Goal: Task Accomplishment & Management: Use online tool/utility

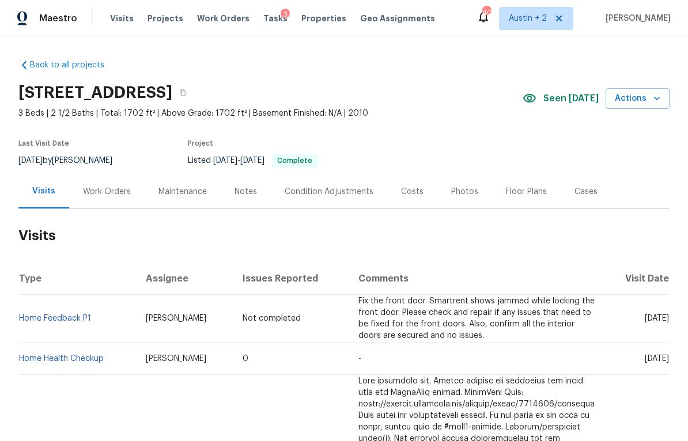
click at [241, 190] on div "Notes" at bounding box center [246, 192] width 22 height 12
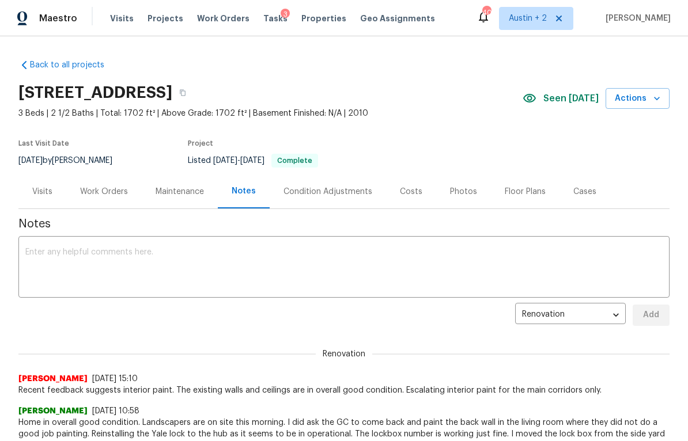
click at [110, 194] on div "Work Orders" at bounding box center [104, 192] width 48 height 12
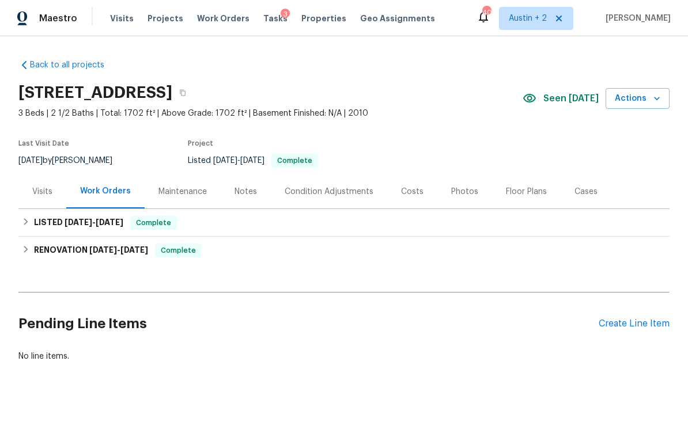
click at [641, 329] on div "Create Line Item" at bounding box center [634, 324] width 71 height 11
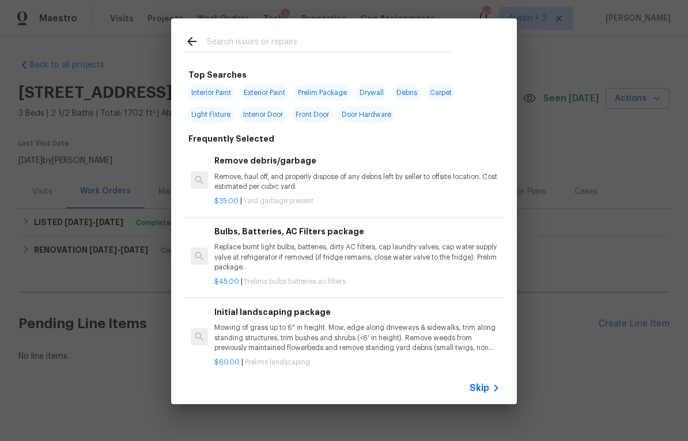
click at [301, 42] on input "text" at bounding box center [329, 43] width 244 height 17
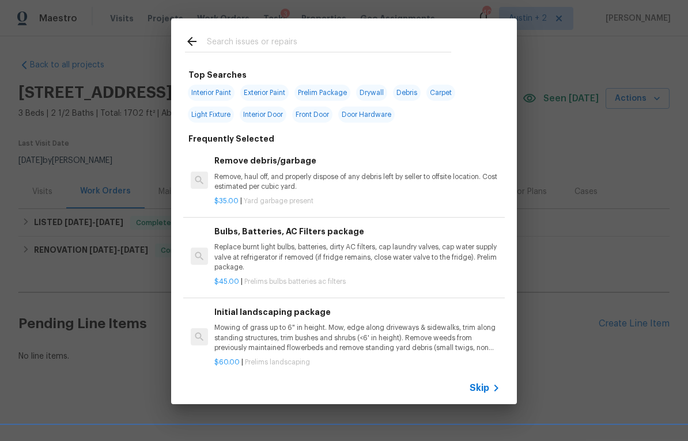
click at [207, 92] on span "Interior Paint" at bounding box center [211, 93] width 47 height 16
type input "Interior Paint"
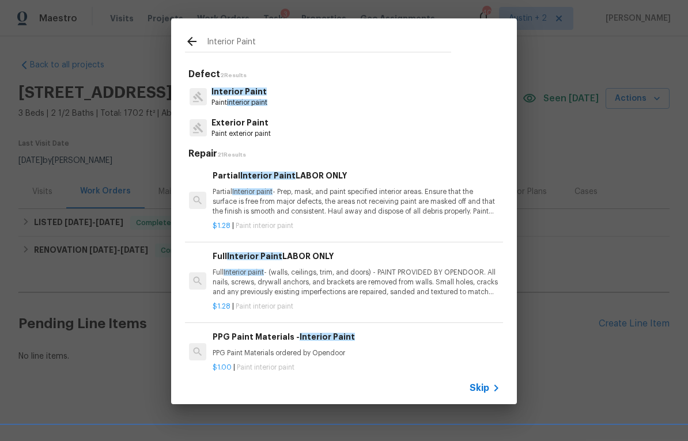
scroll to position [0, 2]
click at [430, 200] on p "Partial Interior paint - Prep, mask, and paint specified interior areas. Ensure…" at bounding box center [356, 201] width 286 height 29
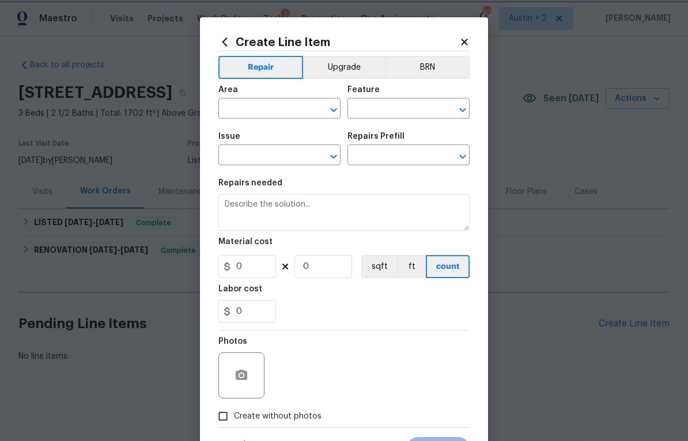
type input "Overall Paint"
type input "Interior Paint"
type input "Partial Interior Paint LABOR ONLY $1.28"
type textarea "Partial Interior paint - Prep, mask, and paint specified interior areas. Ensure…"
type input "1.28"
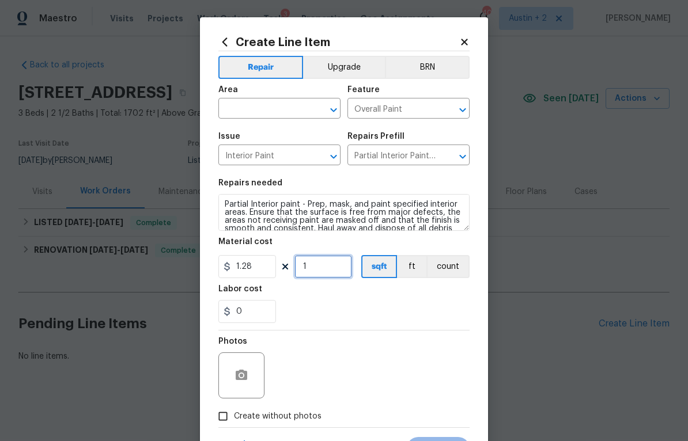
click at [331, 269] on input "1" at bounding box center [324, 266] width 58 height 23
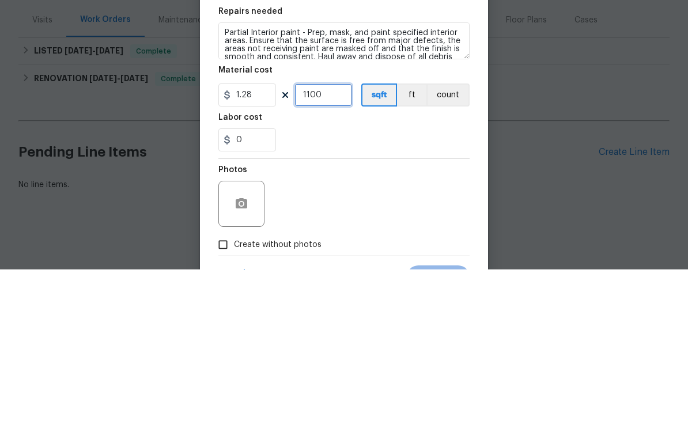
type input "1100"
click at [263, 179] on h5 "Repairs needed" at bounding box center [250, 183] width 64 height 8
click at [274, 179] on div "Repairs needed" at bounding box center [343, 186] width 251 height 15
click at [273, 179] on h5 "Repairs needed" at bounding box center [250, 183] width 64 height 8
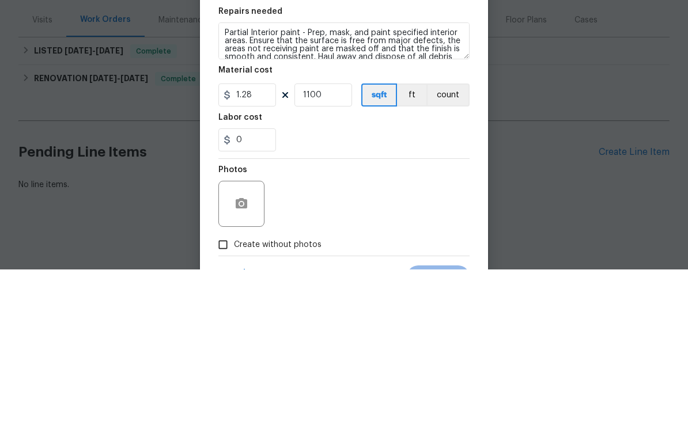
click at [264, 179] on h5 "Repairs needed" at bounding box center [250, 183] width 64 height 8
click at [240, 172] on section "Repairs needed Partial Interior paint - Prep, mask, and paint specified interio…" at bounding box center [343, 251] width 251 height 158
click at [261, 179] on div "Repairs needed" at bounding box center [343, 186] width 251 height 15
click at [246, 179] on div "Repairs needed" at bounding box center [343, 186] width 251 height 15
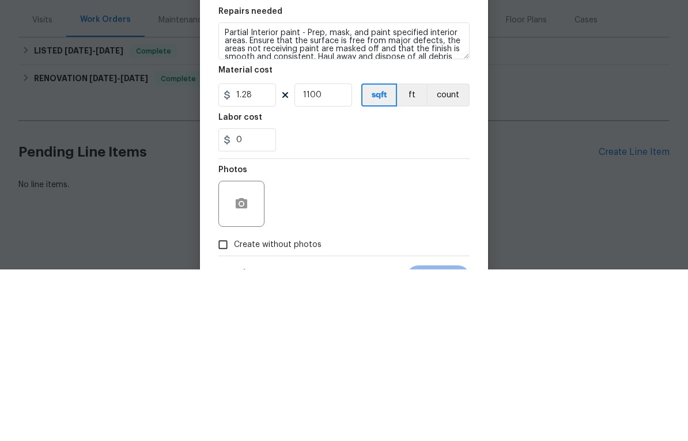
click at [327, 179] on div "Repairs needed" at bounding box center [343, 186] width 251 height 15
click at [344, 126] on div "Issue Interior Paint ​ Repairs Prefill Partial Interior Paint LABOR ONLY $1.28 ​" at bounding box center [343, 149] width 251 height 47
click at [348, 133] on div "Repairs Prefill" at bounding box center [409, 140] width 122 height 15
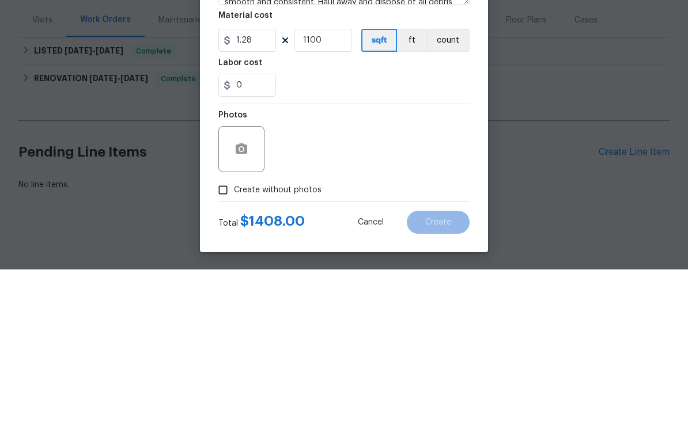
scroll to position [57, 0]
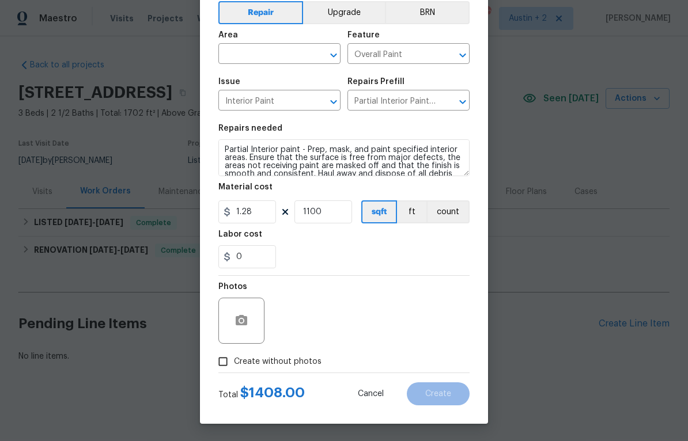
click at [284, 362] on span "Create without photos" at bounding box center [278, 362] width 88 height 12
click at [234, 362] on input "Create without photos" at bounding box center [223, 362] width 22 height 22
checkbox input "true"
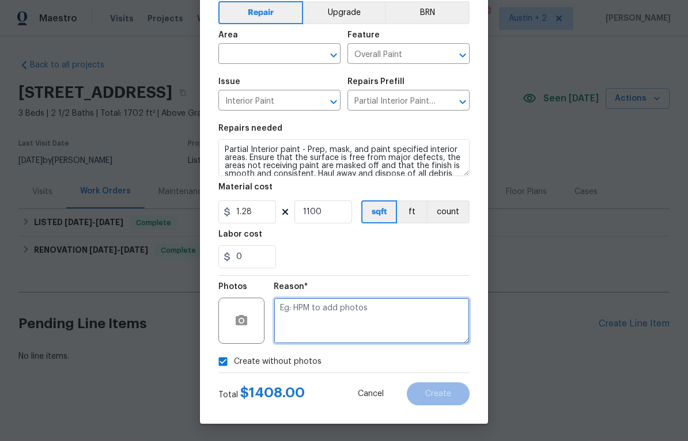
click at [327, 314] on textarea at bounding box center [372, 321] width 196 height 46
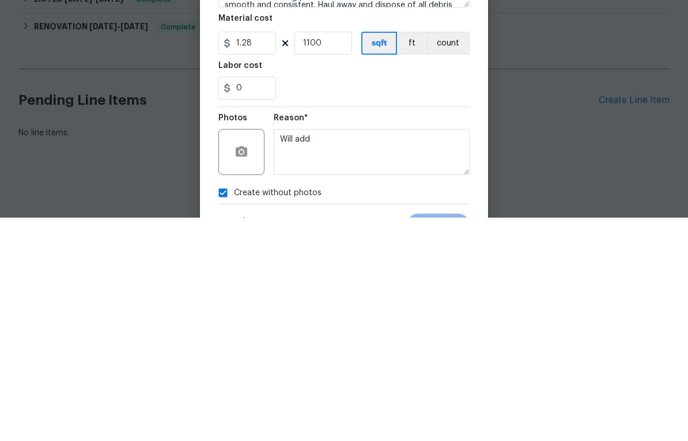
scroll to position [0, 0]
type textarea "Will add"
click at [274, 194] on textarea "Partial Interior paint - Prep, mask, and paint specified interior areas. Ensure…" at bounding box center [343, 212] width 251 height 37
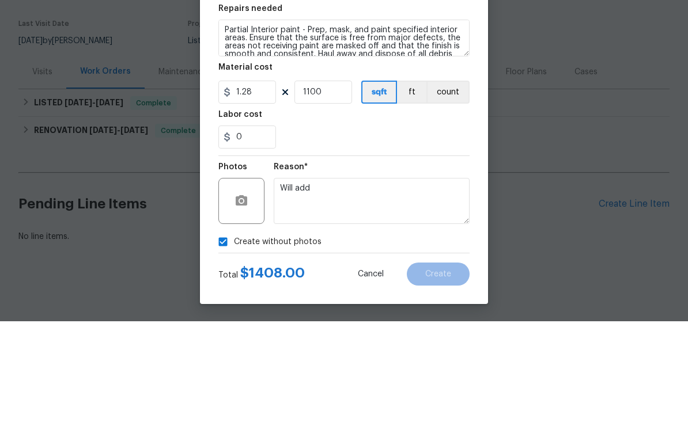
scroll to position [57, 0]
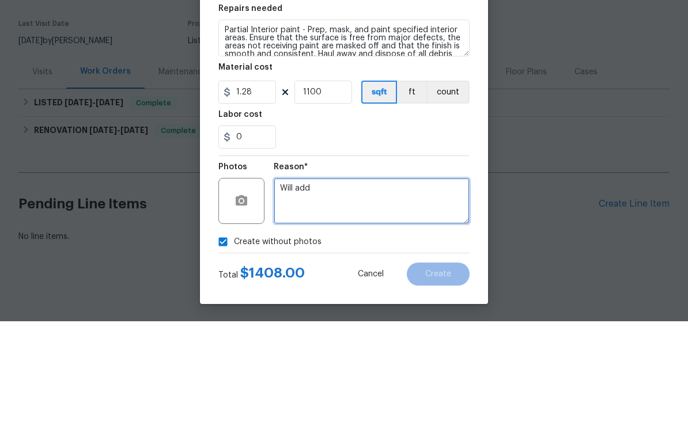
click at [373, 298] on textarea "Will add" at bounding box center [372, 321] width 196 height 46
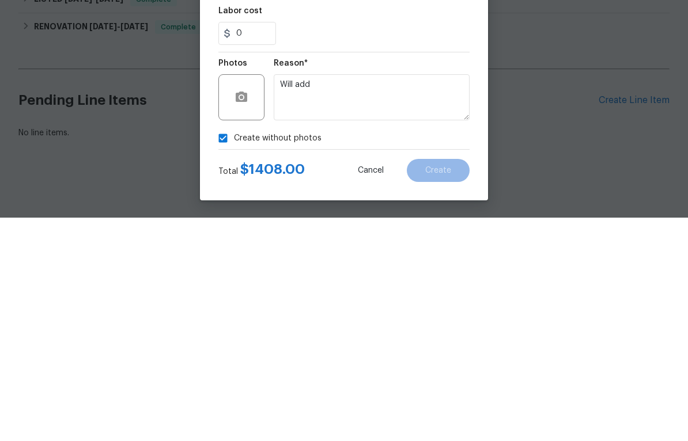
click at [295, 139] on textarea "Partial Interior paint - Prep, mask, and paint specified interior areas. Ensure…" at bounding box center [343, 157] width 251 height 37
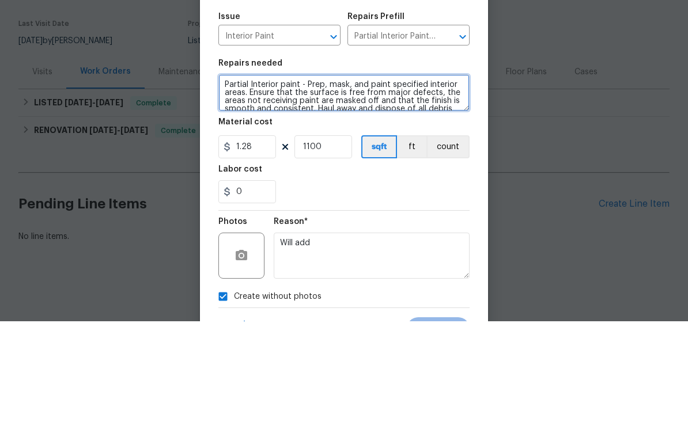
scroll to position [0, 0]
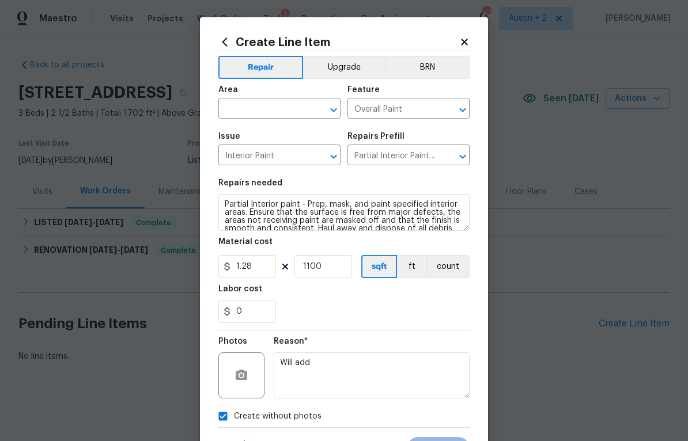
click at [301, 107] on input "text" at bounding box center [263, 110] width 90 height 18
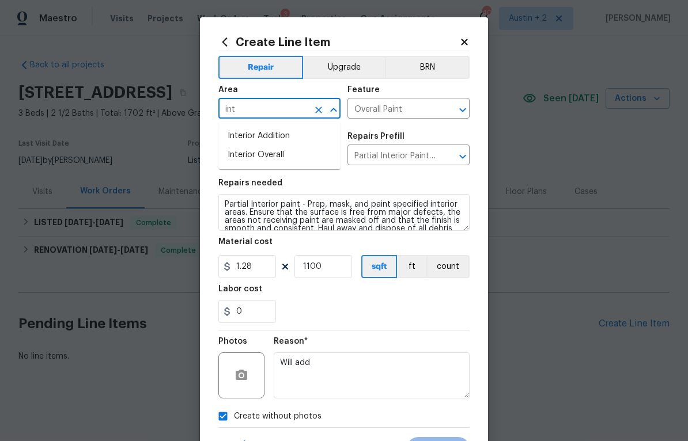
click at [283, 157] on li "Interior Overall" at bounding box center [279, 155] width 122 height 19
type input "Interior Overall"
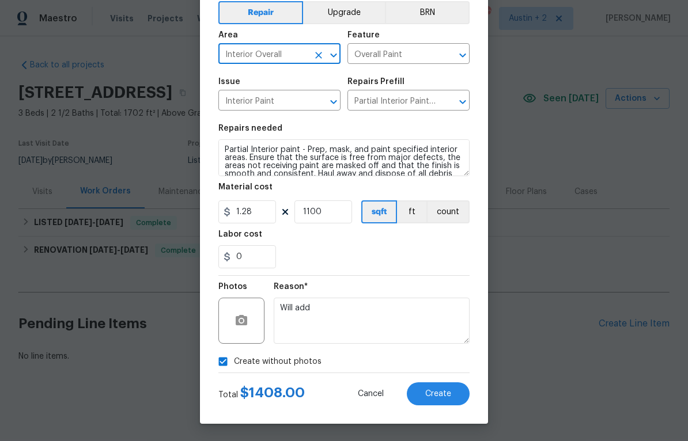
scroll to position [57, 0]
click at [439, 396] on span "Create" at bounding box center [438, 394] width 26 height 9
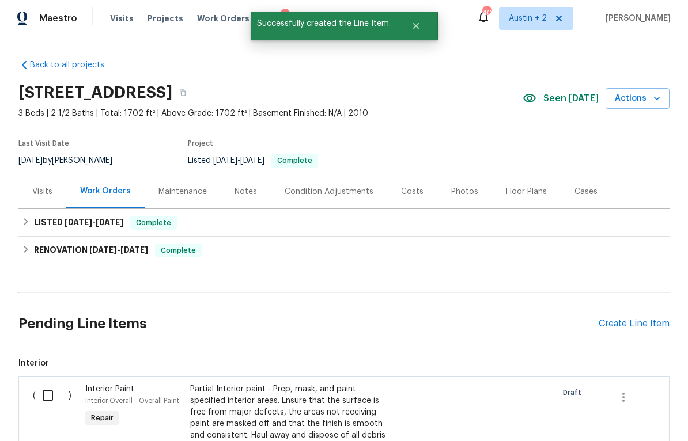
click at [632, 319] on div "Create Line Item" at bounding box center [634, 324] width 71 height 11
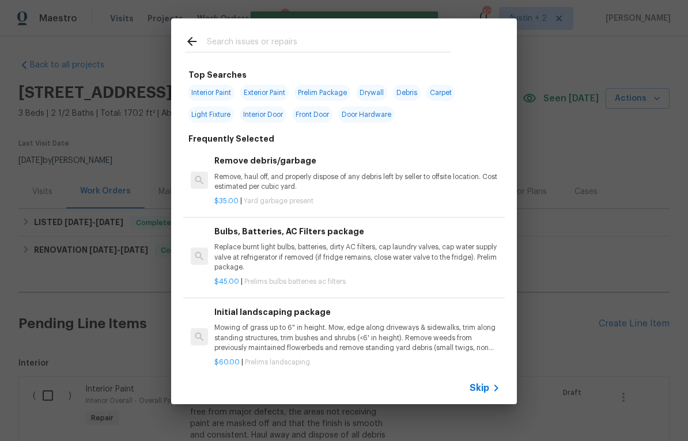
click at [316, 46] on input "text" at bounding box center [329, 43] width 244 height 17
type input "Ppg"
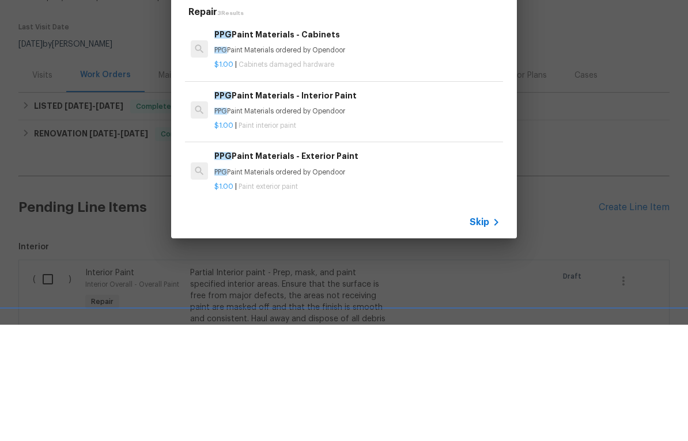
click at [308, 206] on h6 "PPG Paint Materials - Interior Paint" at bounding box center [357, 212] width 286 height 13
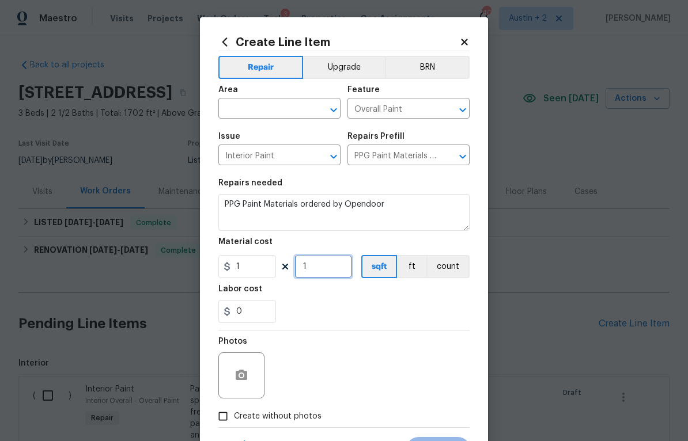
click at [329, 274] on input "1" at bounding box center [324, 266] width 58 height 23
type input "1100"
click at [261, 108] on input "text" at bounding box center [263, 110] width 90 height 18
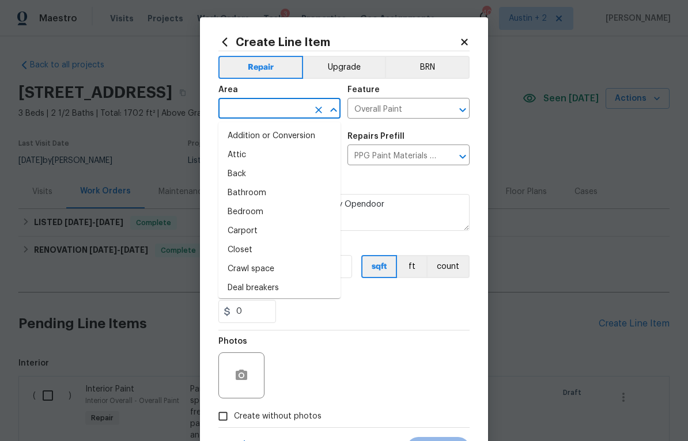
type input "o"
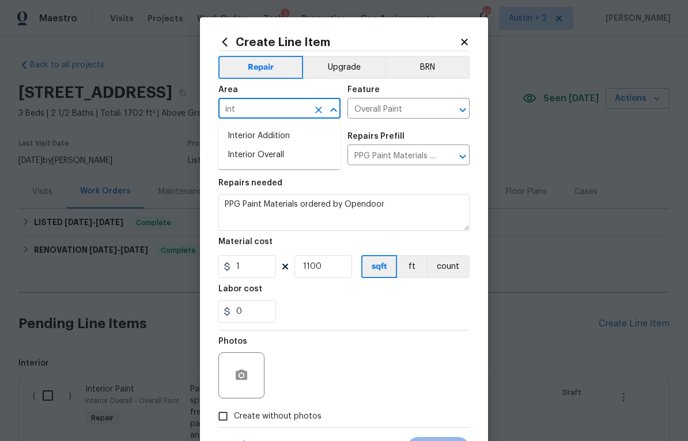
click at [281, 155] on li "Interior Overall" at bounding box center [279, 155] width 122 height 19
type input "Interior Overall"
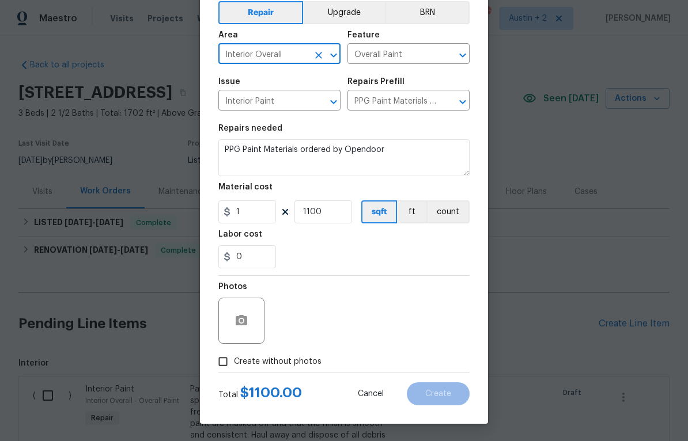
click at [343, 9] on button "Upgrade" at bounding box center [344, 12] width 82 height 23
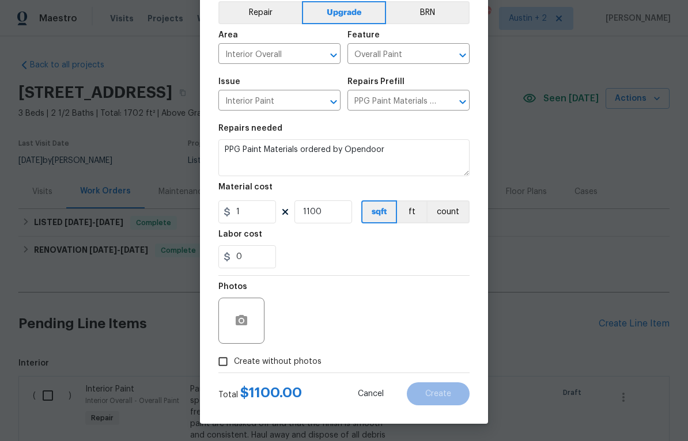
click at [278, 360] on span "Create without photos" at bounding box center [278, 362] width 88 height 12
click at [234, 360] on input "Create without photos" at bounding box center [223, 362] width 22 height 22
checkbox input "true"
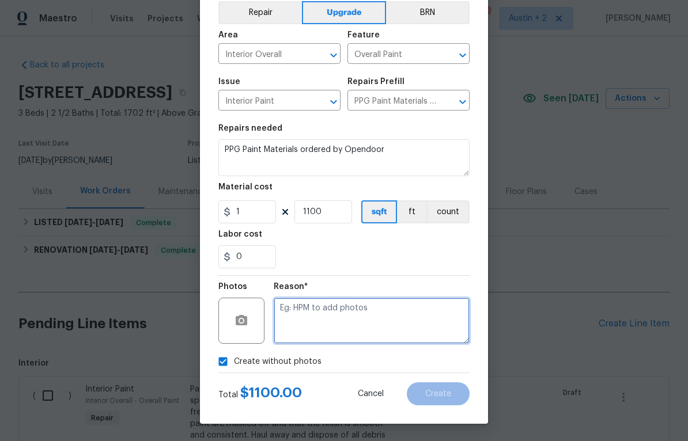
click at [344, 314] on textarea at bounding box center [372, 321] width 196 height 46
type textarea "Will add"
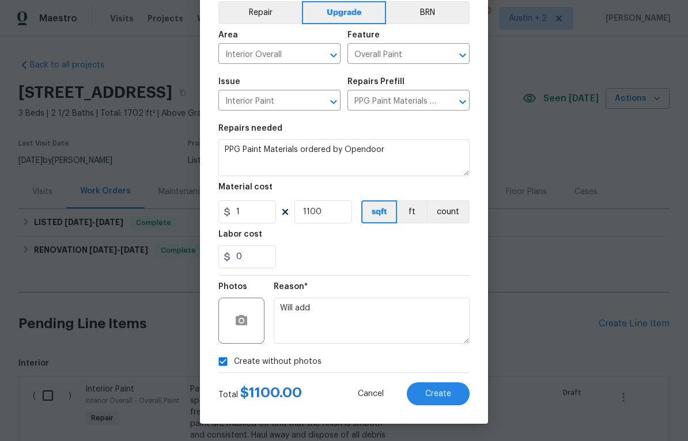
click at [439, 388] on button "Create" at bounding box center [438, 394] width 63 height 23
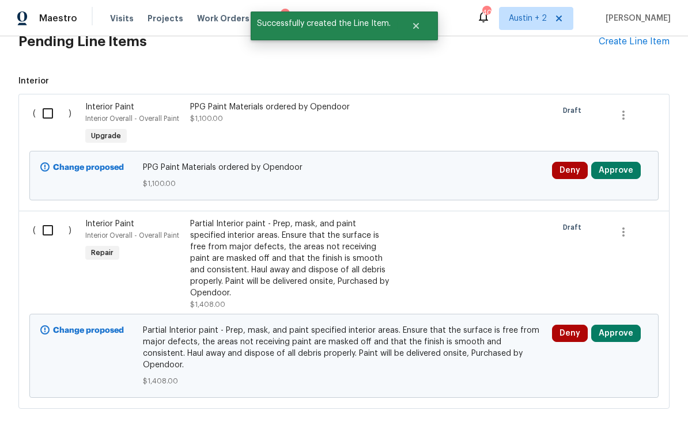
scroll to position [284, 0]
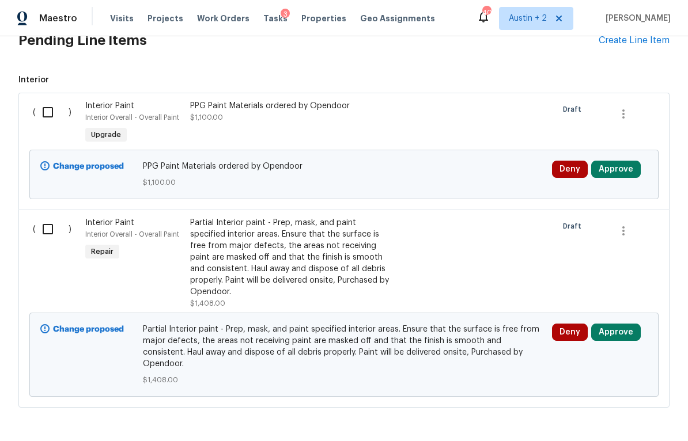
click at [43, 114] on input "checkbox" at bounding box center [52, 112] width 33 height 24
checkbox input "true"
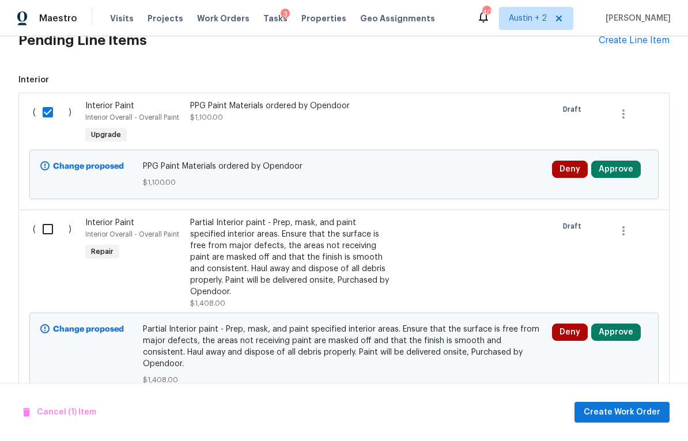
click at [51, 227] on input "checkbox" at bounding box center [52, 229] width 33 height 24
checkbox input "true"
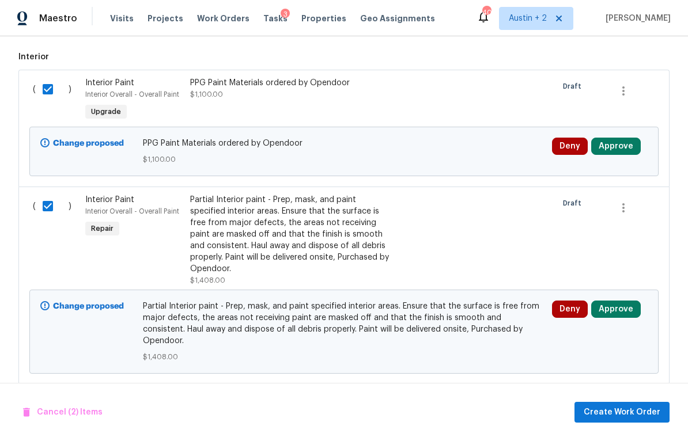
scroll to position [307, 0]
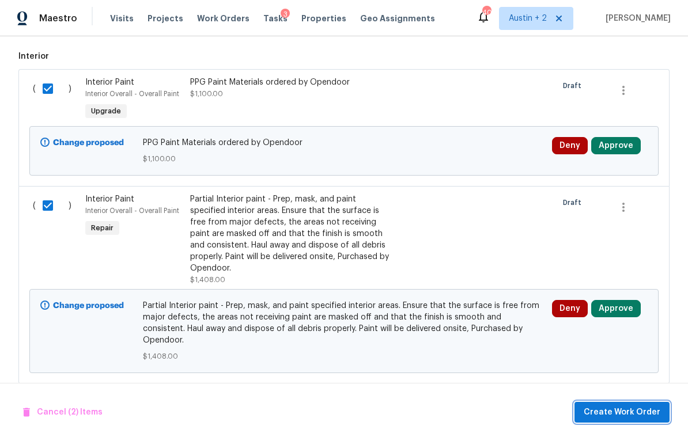
click at [629, 412] on span "Create Work Order" at bounding box center [622, 413] width 77 height 14
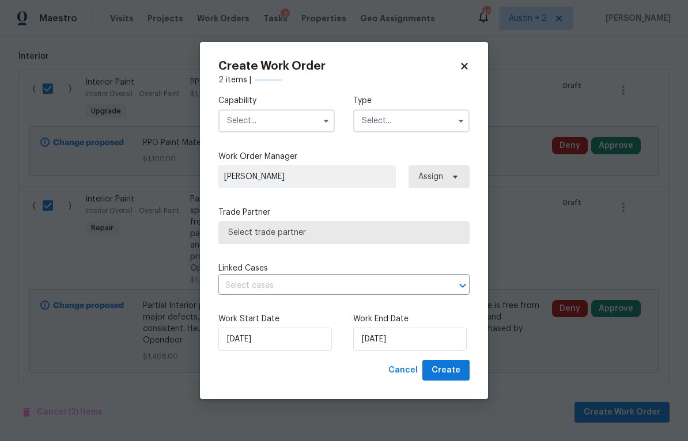
checkbox input "false"
click at [463, 63] on icon at bounding box center [464, 66] width 6 height 6
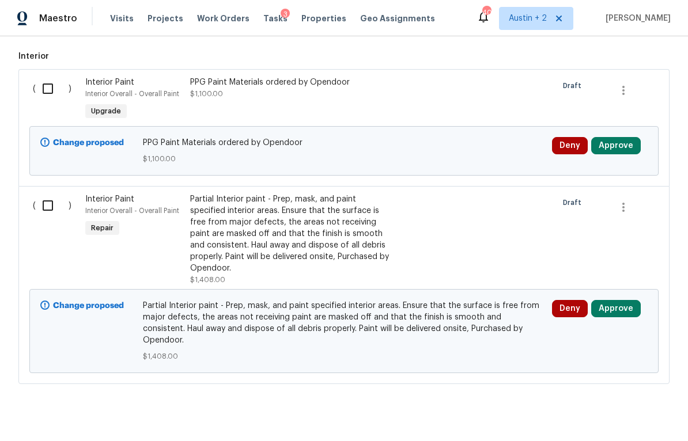
click at [50, 93] on input "checkbox" at bounding box center [52, 89] width 33 height 24
checkbox input "true"
click at [47, 217] on input "checkbox" at bounding box center [52, 206] width 33 height 24
checkbox input "true"
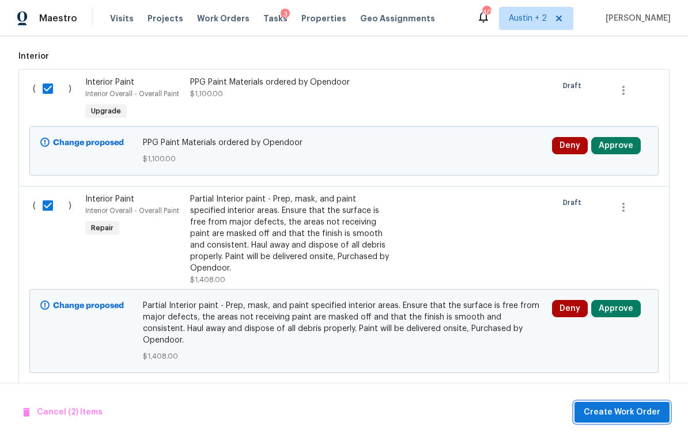
click at [632, 406] on span "Create Work Order" at bounding box center [622, 413] width 77 height 14
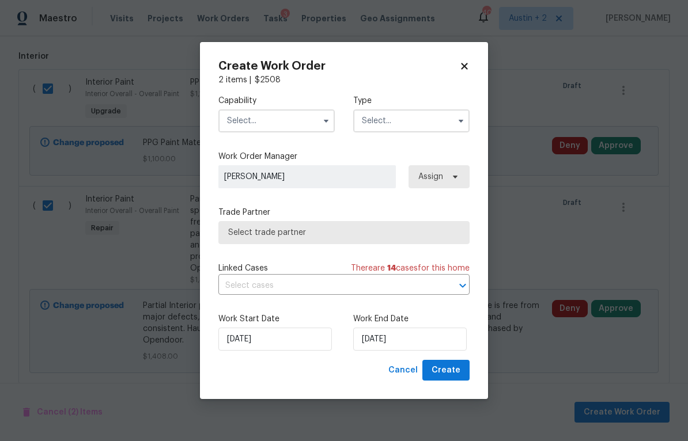
click at [324, 122] on icon "button" at bounding box center [326, 120] width 9 height 9
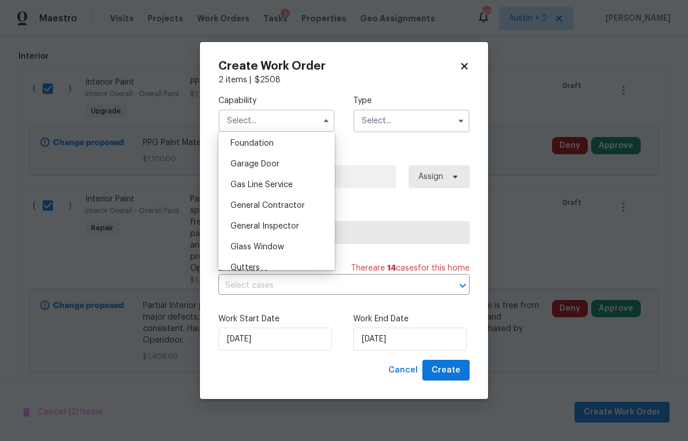
scroll to position [504, 0]
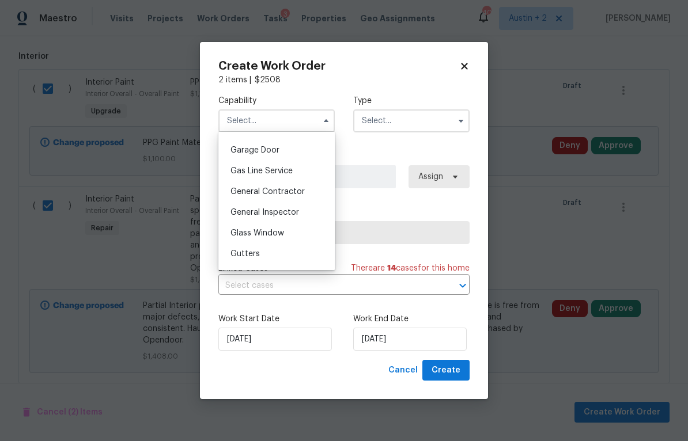
click at [284, 194] on span "General Contractor" at bounding box center [268, 192] width 74 height 8
type input "General Contractor"
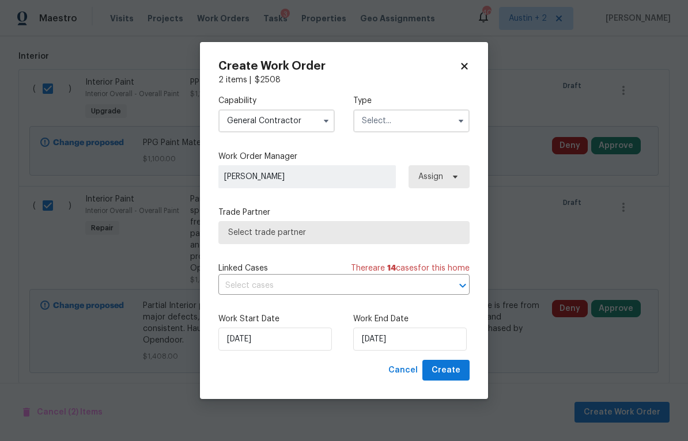
click at [412, 120] on input "text" at bounding box center [411, 121] width 116 height 23
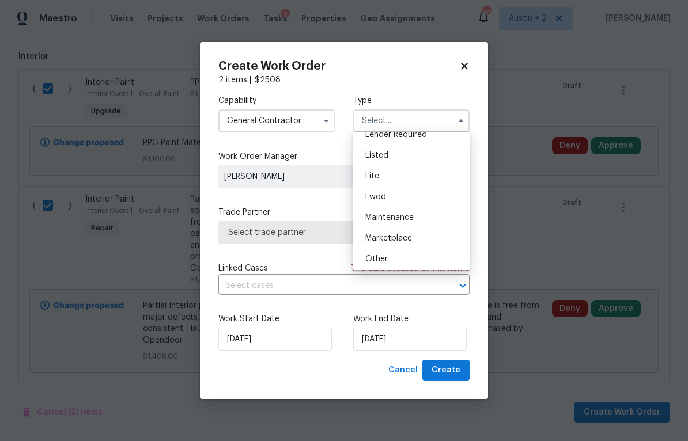
scroll to position [115, 0]
click at [388, 157] on div "Listed" at bounding box center [411, 155] width 111 height 21
type input "Listed"
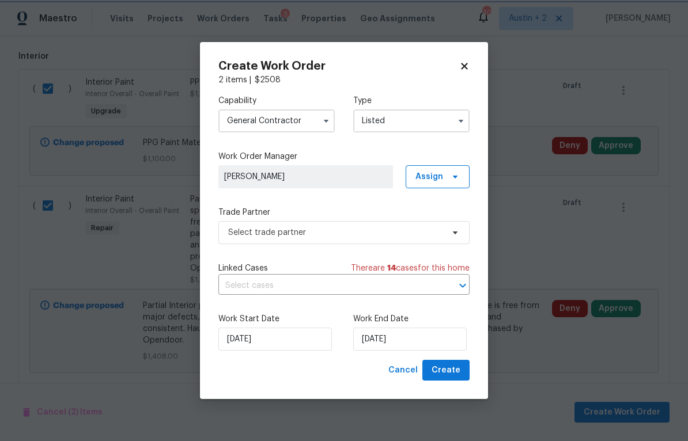
scroll to position [0, 0]
click at [320, 232] on span "Select trade partner" at bounding box center [335, 233] width 215 height 12
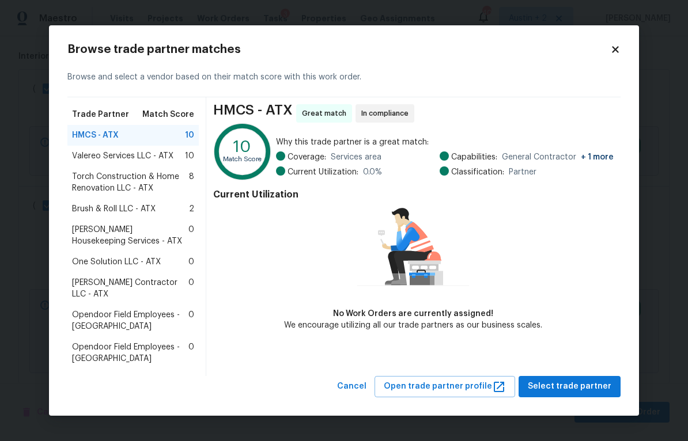
click at [154, 188] on span "Torch Construction & Home Renovation LLC - ATX" at bounding box center [130, 182] width 117 height 23
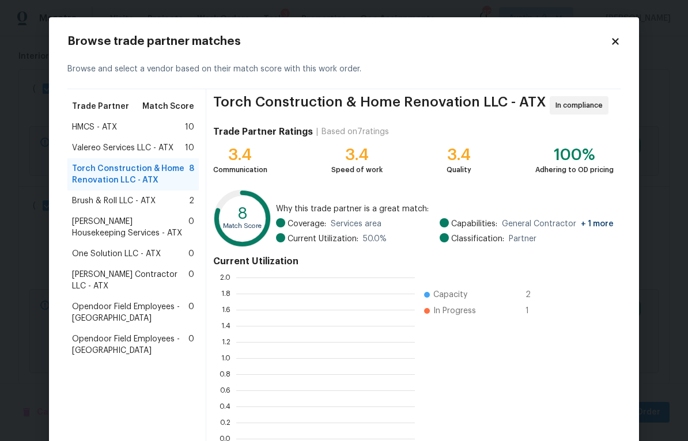
scroll to position [1, 1]
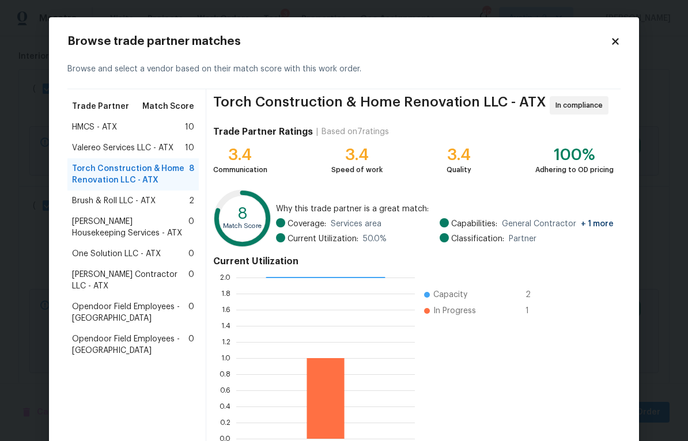
click at [169, 142] on div "Valereo Services LLC - ATX 10" at bounding box center [132, 148] width 131 height 21
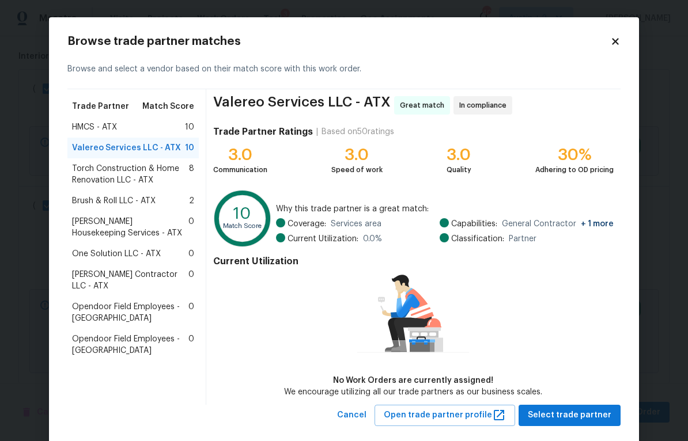
click at [101, 170] on span "Torch Construction & Home Renovation LLC - ATX" at bounding box center [130, 174] width 117 height 23
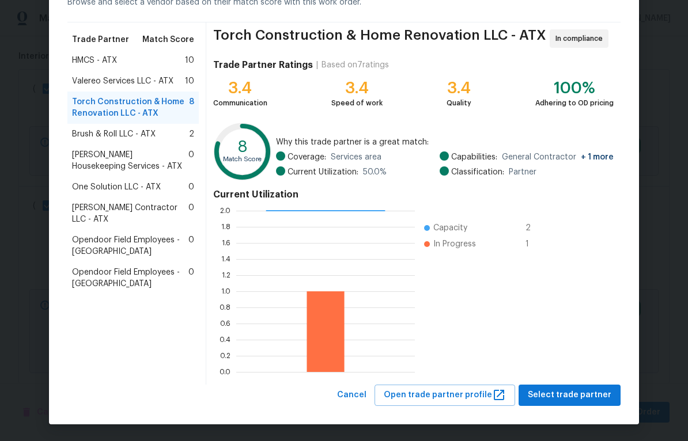
scroll to position [67, 0]
click at [585, 392] on span "Select trade partner" at bounding box center [570, 395] width 84 height 14
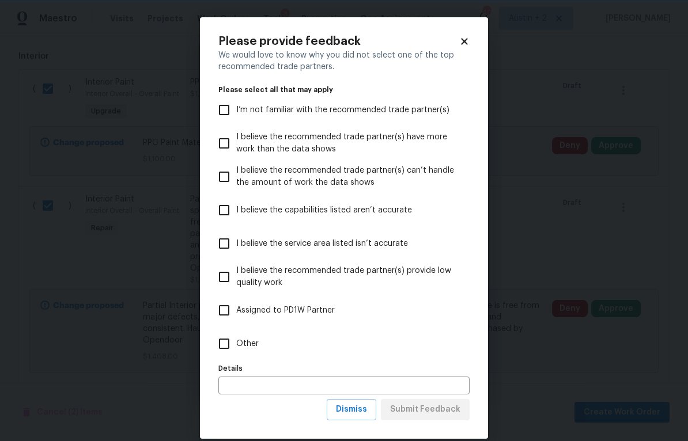
scroll to position [0, 0]
click at [414, 145] on span "I believe the recommended trade partner(s) have more work than the data shows" at bounding box center [348, 143] width 224 height 24
click at [236, 145] on input "I believe the recommended trade partner(s) have more work than the data shows" at bounding box center [224, 143] width 24 height 24
checkbox input "true"
click at [435, 413] on span "Submit Feedback" at bounding box center [425, 410] width 70 height 14
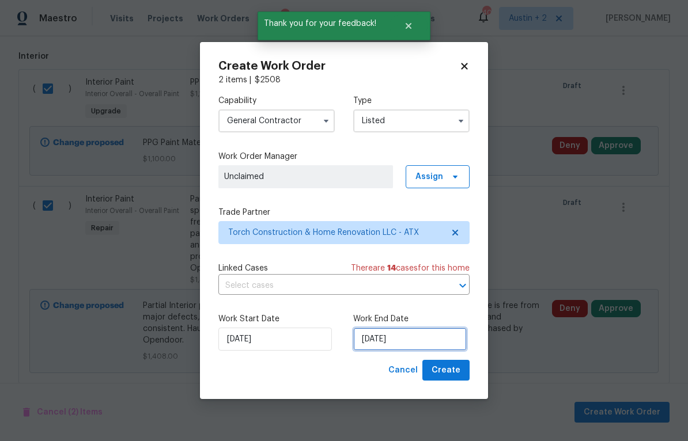
click at [429, 339] on input "[DATE]" at bounding box center [410, 339] width 114 height 23
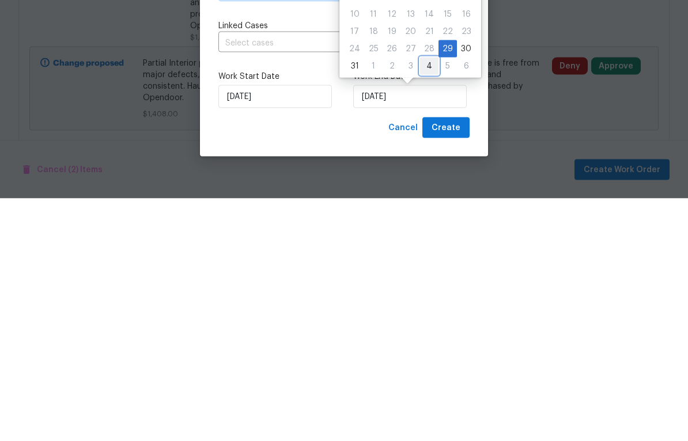
click at [423, 301] on div "4" at bounding box center [429, 309] width 18 height 16
type input "[DATE]"
select select "8"
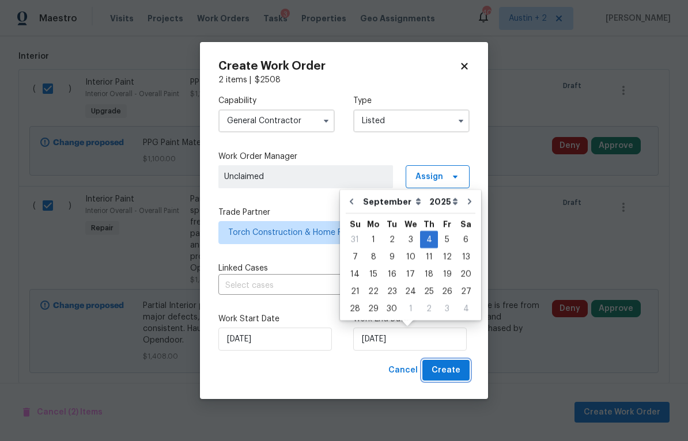
click at [451, 370] on span "Create" at bounding box center [446, 371] width 29 height 14
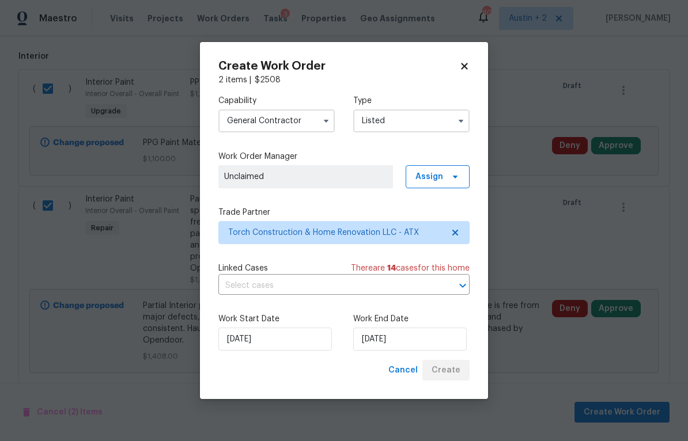
checkbox input "false"
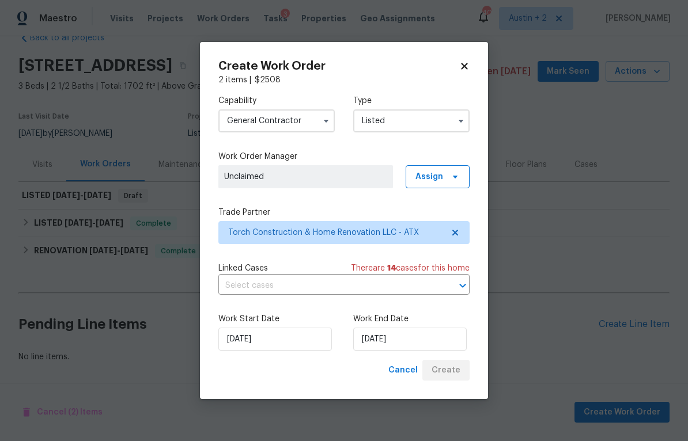
scroll to position [27, 0]
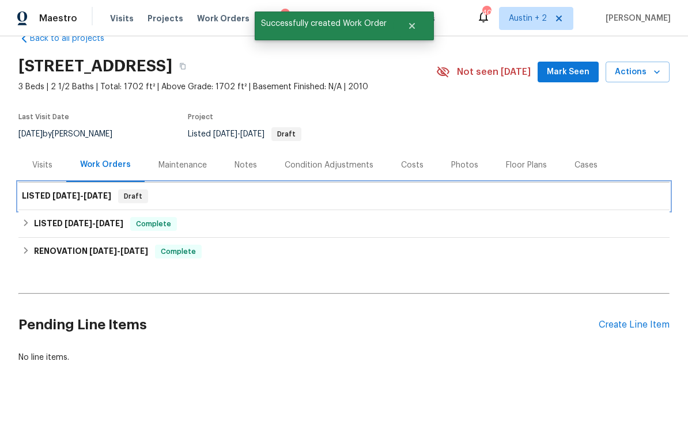
click at [601, 204] on div "LISTED [DATE] - [DATE] Draft" at bounding box center [343, 197] width 651 height 28
click at [558, 205] on div "LISTED [DATE] - [DATE] Draft" at bounding box center [343, 197] width 651 height 28
click at [61, 200] on h6 "LISTED [DATE] - [DATE]" at bounding box center [66, 197] width 89 height 14
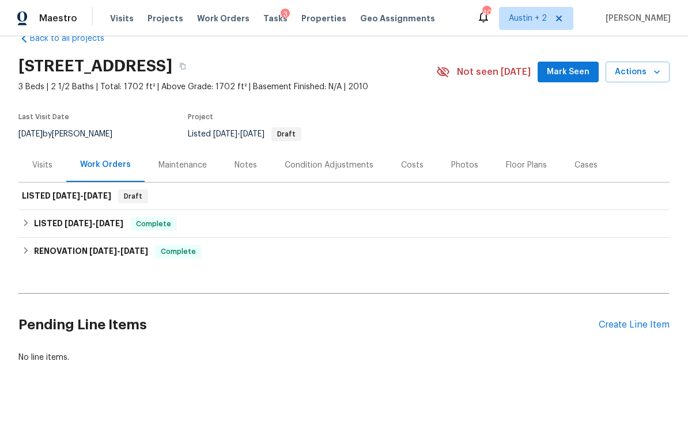
click at [569, 76] on span "Mark Seen" at bounding box center [568, 72] width 43 height 14
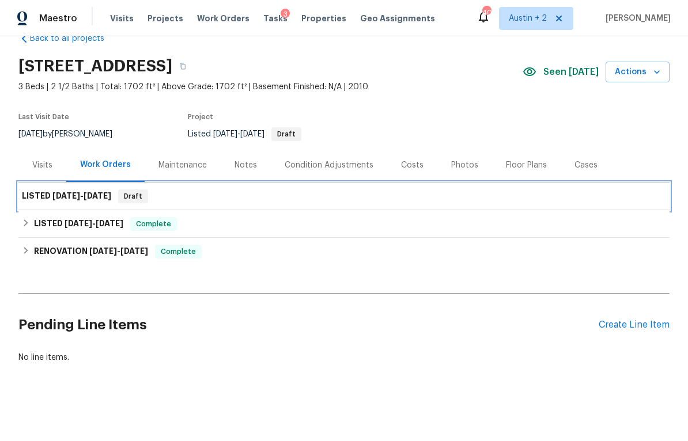
click at [38, 197] on h6 "LISTED [DATE] - [DATE]" at bounding box center [66, 197] width 89 height 14
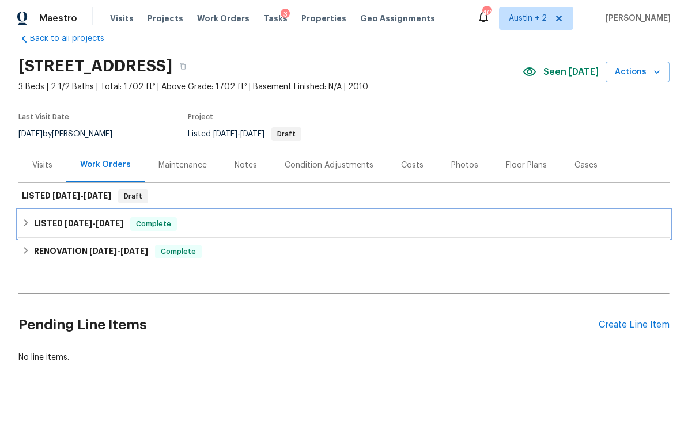
click at [542, 227] on div "LISTED [DATE] - [DATE] Complete" at bounding box center [344, 224] width 644 height 14
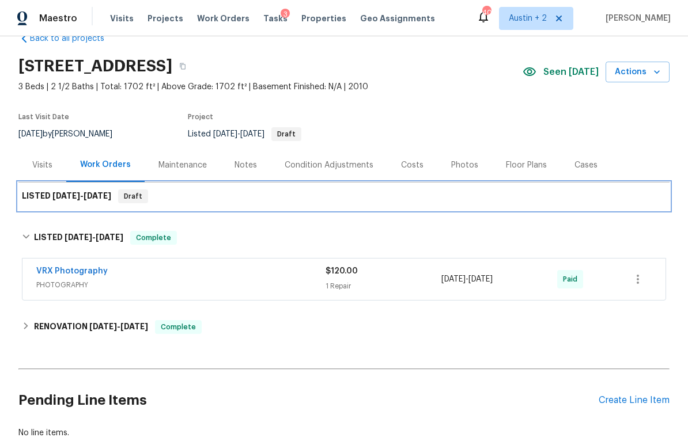
click at [557, 209] on div "LISTED [DATE] - [DATE] Draft" at bounding box center [343, 197] width 651 height 28
click at [642, 200] on div "LISTED [DATE] - [DATE] Draft" at bounding box center [344, 197] width 644 height 14
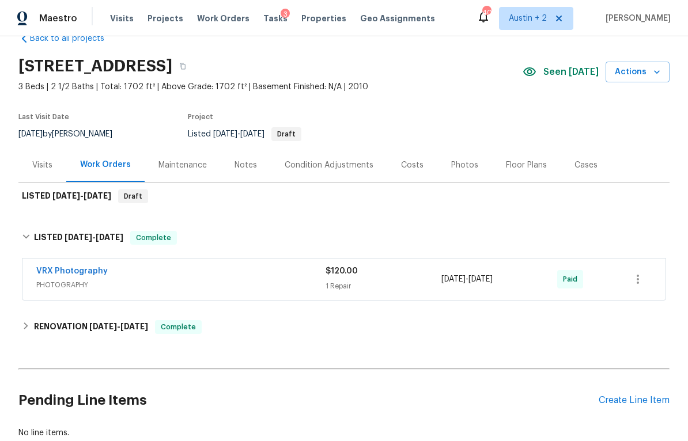
click at [172, 160] on div "Maintenance" at bounding box center [182, 166] width 48 height 12
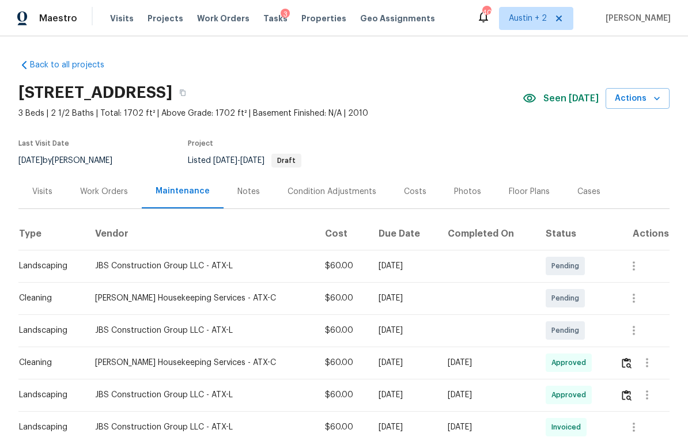
click at [100, 196] on div "Work Orders" at bounding box center [104, 192] width 48 height 12
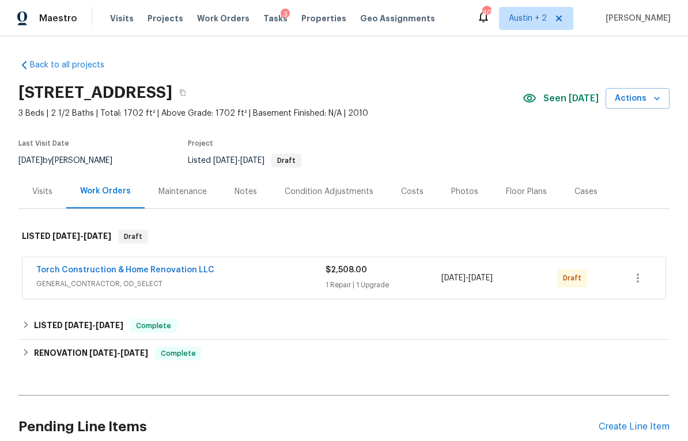
click at [303, 282] on span "GENERAL_CONTRACTOR, OD_SELECT" at bounding box center [180, 284] width 289 height 12
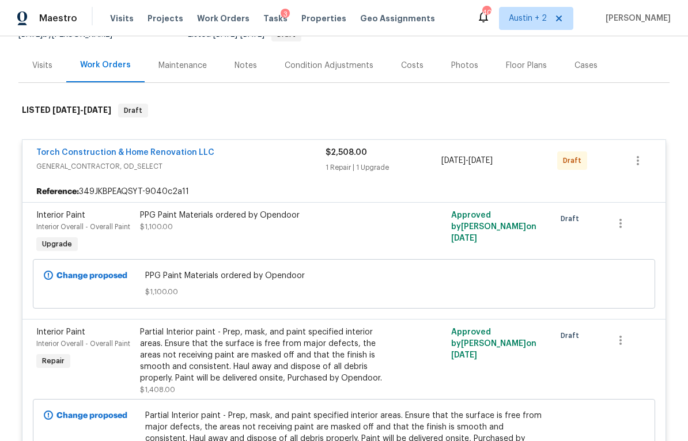
scroll to position [127, 0]
click at [197, 156] on link "Torch Construction & Home Renovation LLC" at bounding box center [125, 152] width 178 height 8
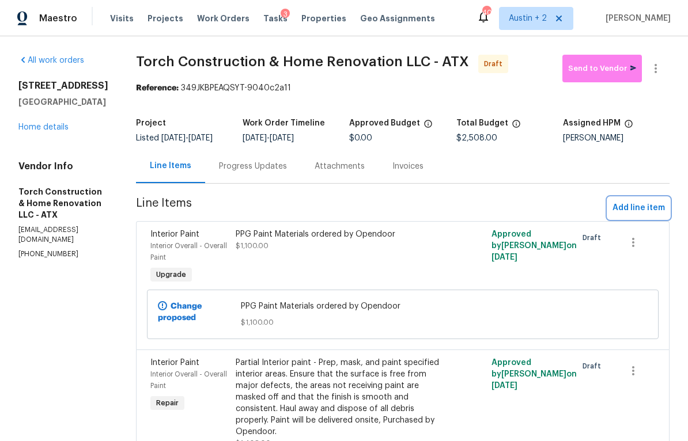
click at [633, 216] on span "Add line item" at bounding box center [639, 208] width 52 height 14
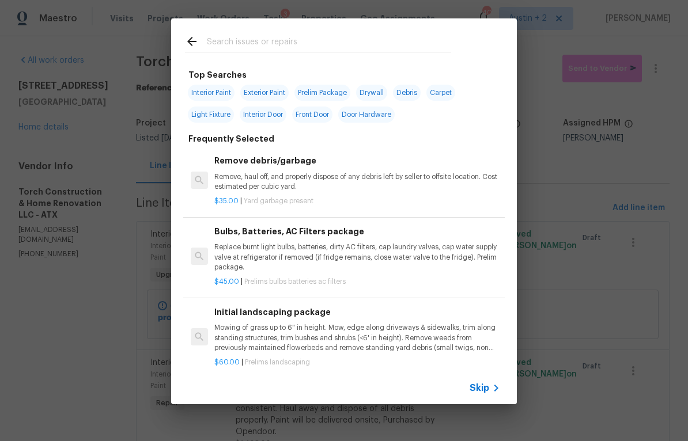
click at [297, 40] on input "text" at bounding box center [329, 43] width 244 height 17
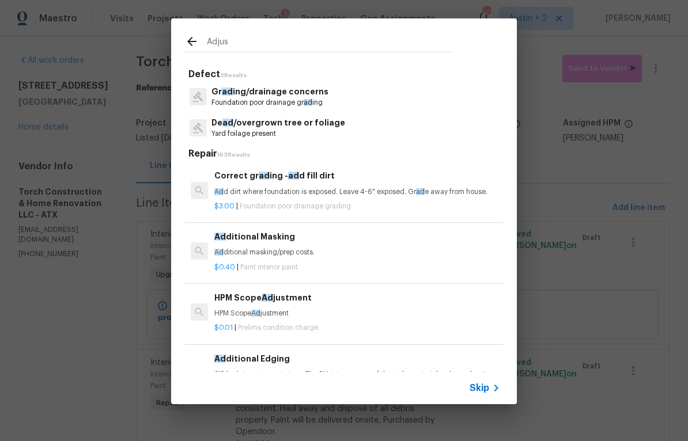
type input "Adjust"
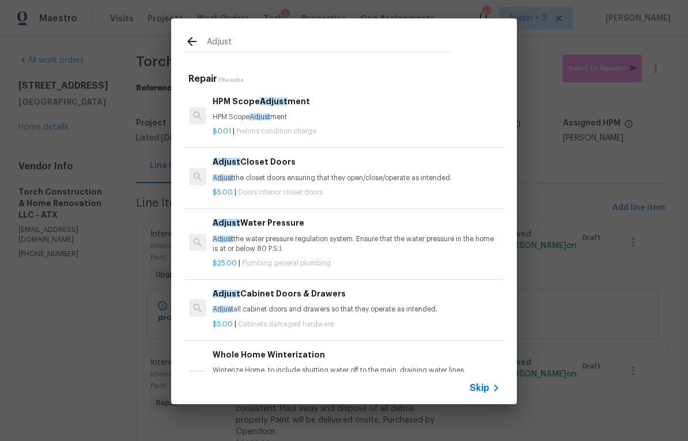
scroll to position [0, 2]
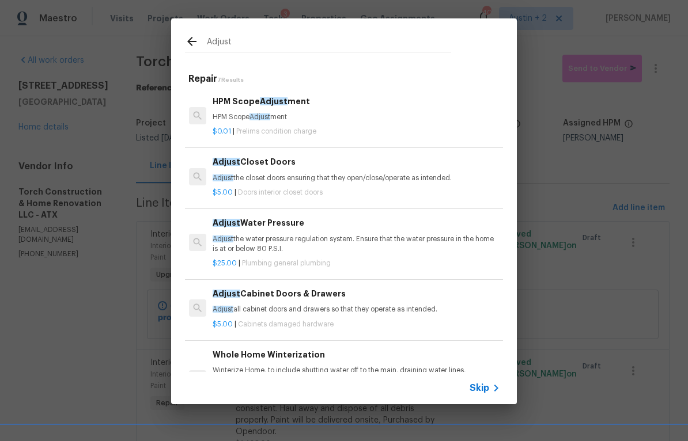
click at [323, 178] on p "Adjust the closet doors ensuring that they open/close/operate as intended." at bounding box center [356, 178] width 286 height 10
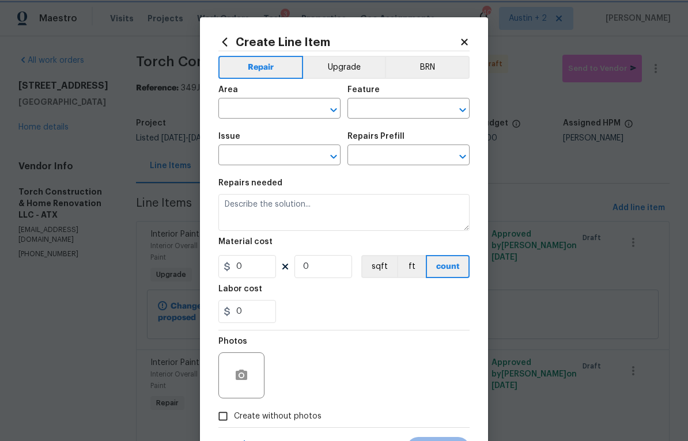
type input "Interior Door"
type input "Interior Closet Door"
type textarea "Adjust the closet doors ensuring that they open/close/operate as intended."
type input "1"
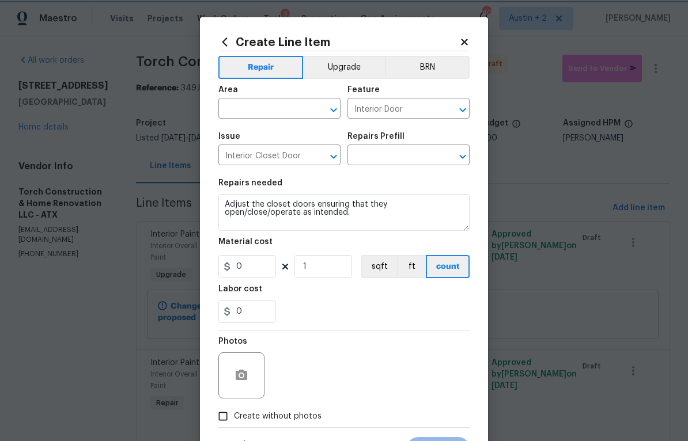
type input "Adjust Closet Doors $5.00"
type input "5"
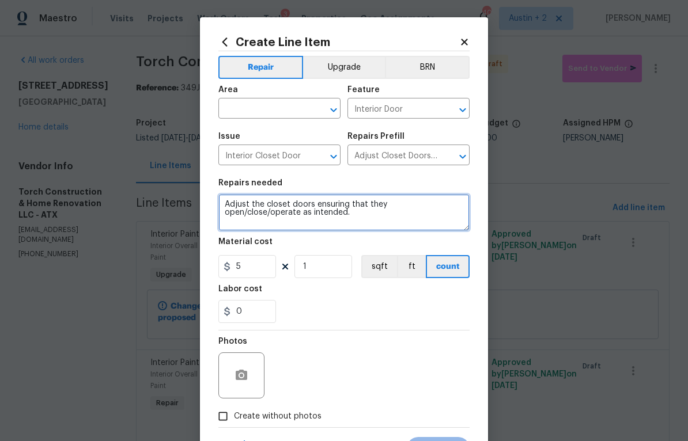
click at [312, 211] on textarea "Adjust the closet doors ensuring that they open/close/operate as intended." at bounding box center [343, 212] width 251 height 37
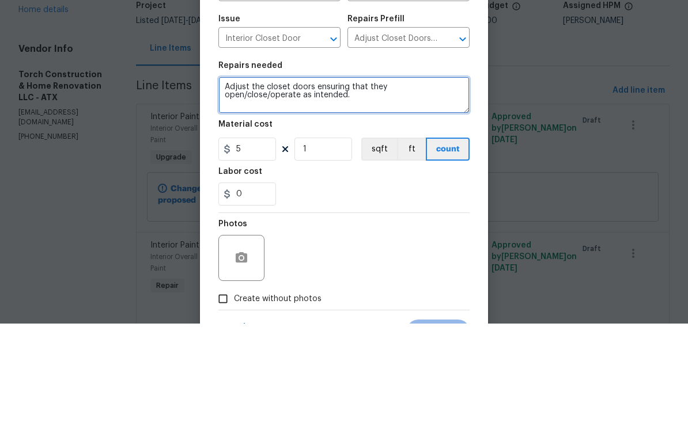
click at [311, 194] on textarea "Adjust the closet doors ensuring that they open/close/operate as intended." at bounding box center [343, 212] width 251 height 37
type textarea "Adjust the front door ensuring that they open/close/operate as intended."
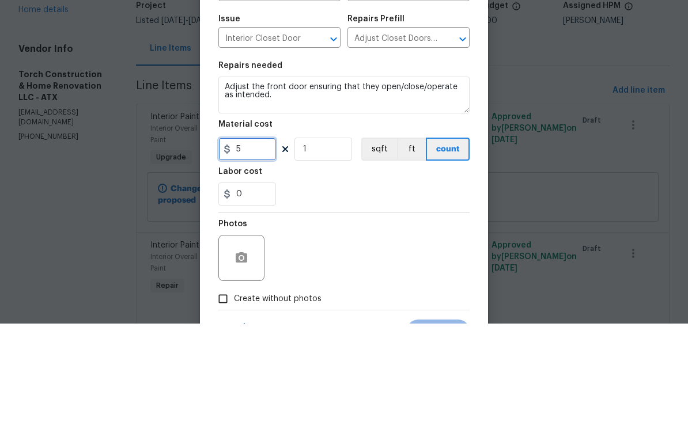
click at [261, 255] on input "5" at bounding box center [247, 266] width 58 height 23
type input "50"
click at [269, 179] on div "Repairs needed" at bounding box center [343, 186] width 251 height 15
click at [265, 179] on div "Repairs needed" at bounding box center [343, 186] width 251 height 15
click at [242, 179] on div "Repairs needed" at bounding box center [343, 186] width 251 height 15
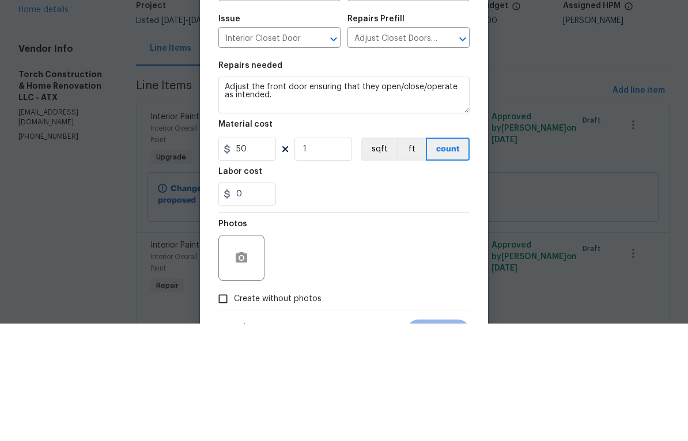
click at [249, 179] on h5 "Repairs needed" at bounding box center [250, 183] width 64 height 8
click at [281, 179] on div "Repairs needed" at bounding box center [343, 186] width 251 height 15
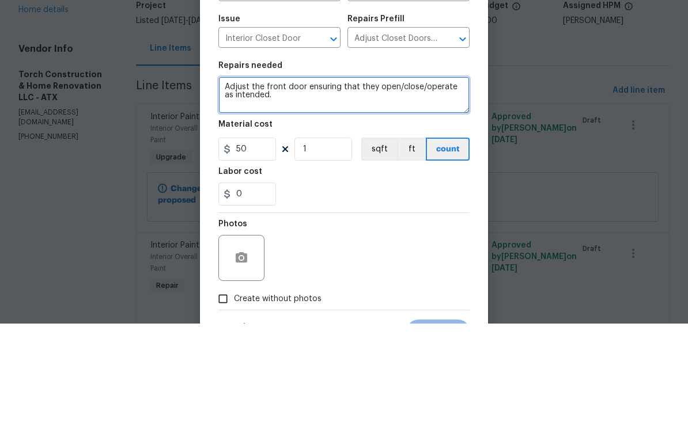
click at [285, 194] on textarea "Adjust the front door ensuring that they open/close/operate as intended." at bounding box center [343, 212] width 251 height 37
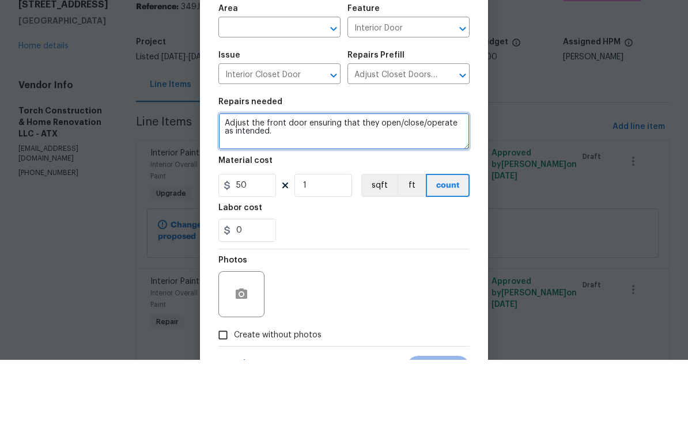
click at [285, 194] on textarea "Adjust the front door ensuring that they open/close/operate as intended." at bounding box center [343, 212] width 251 height 37
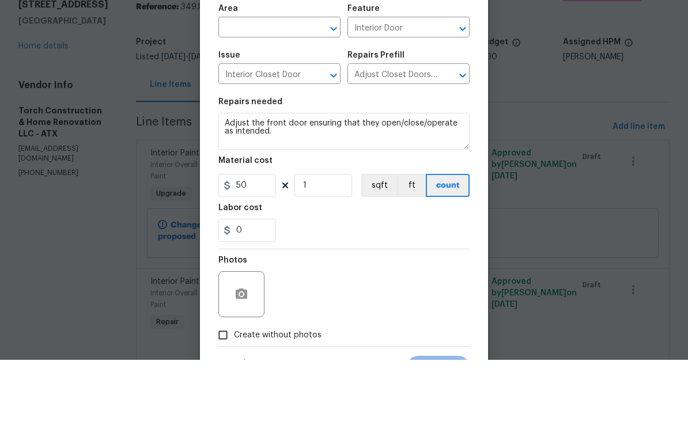
click at [223, 410] on input "Create without photos" at bounding box center [223, 417] width 22 height 22
checkbox input "true"
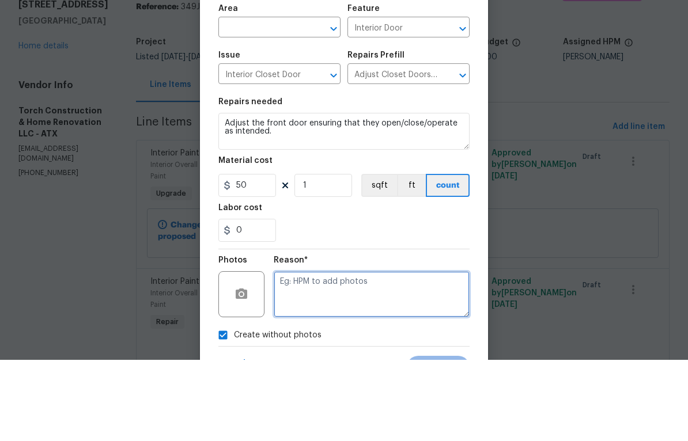
click at [300, 369] on textarea at bounding box center [372, 376] width 196 height 46
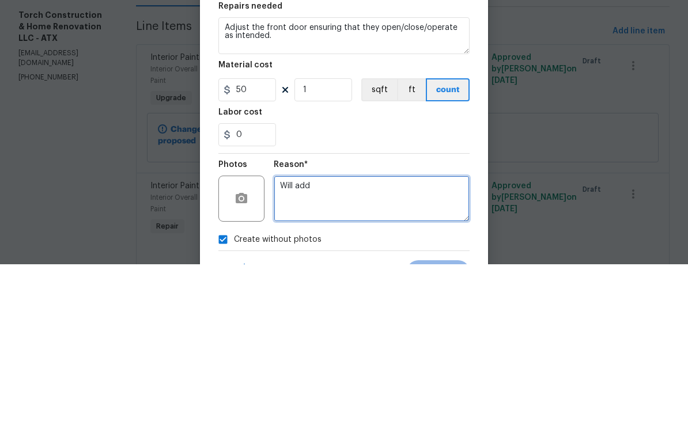
type textarea "Will add"
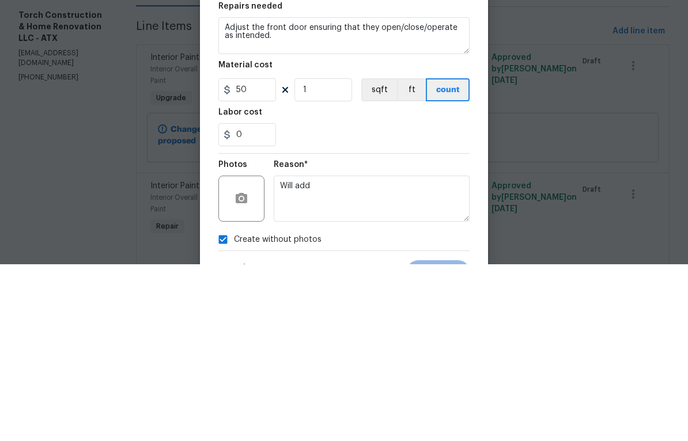
click at [261, 172] on section "Repairs needed Adjust the front door ensuring that they open/close/operate as i…" at bounding box center [343, 251] width 251 height 158
click at [246, 255] on input "50" at bounding box center [247, 266] width 58 height 23
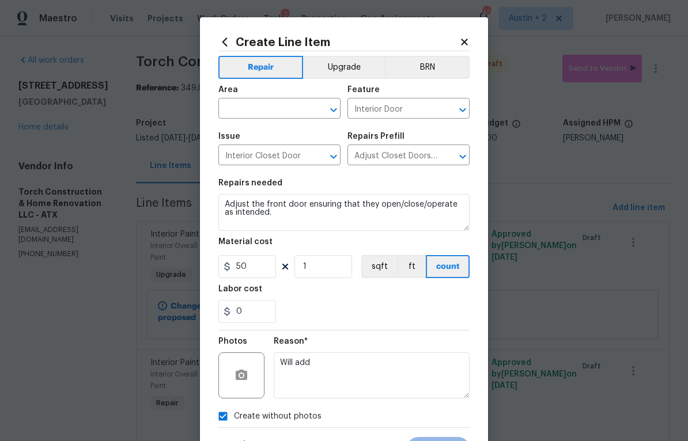
click at [277, 110] on input "text" at bounding box center [263, 110] width 90 height 18
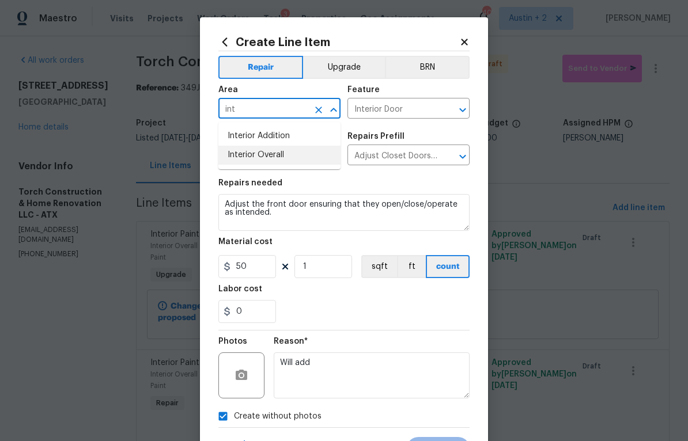
click at [277, 158] on li "Interior Overall" at bounding box center [279, 155] width 122 height 19
type input "Interior Overall"
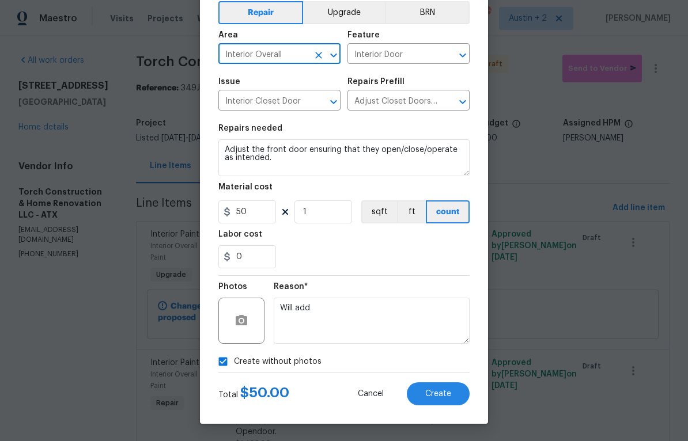
scroll to position [57, 0]
click at [437, 395] on span "Create" at bounding box center [438, 394] width 26 height 9
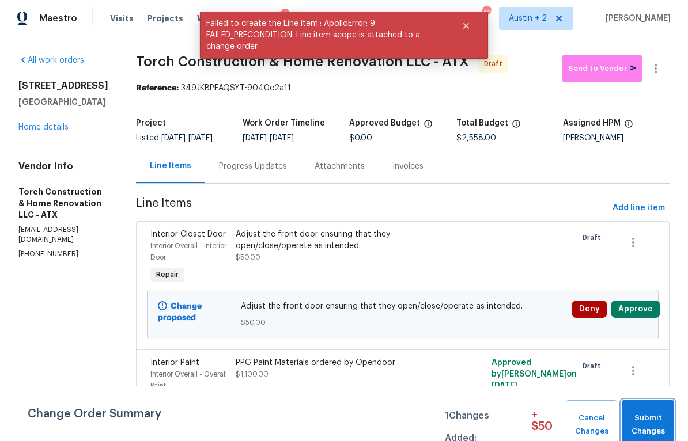
click at [655, 418] on span "Submit Changes" at bounding box center [648, 425] width 41 height 27
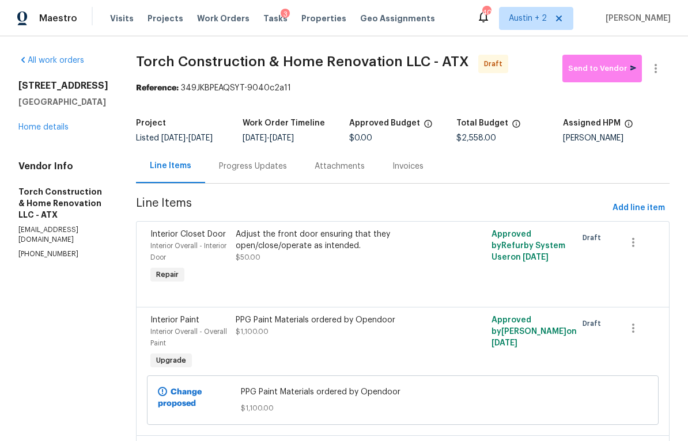
scroll to position [0, 0]
click at [39, 128] on link "Home details" at bounding box center [43, 127] width 50 height 8
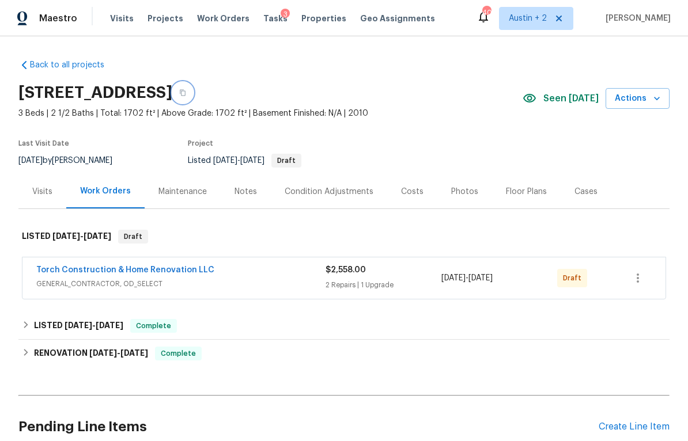
click at [186, 95] on icon "button" at bounding box center [182, 92] width 7 height 7
